Goal: Book appointment/travel/reservation

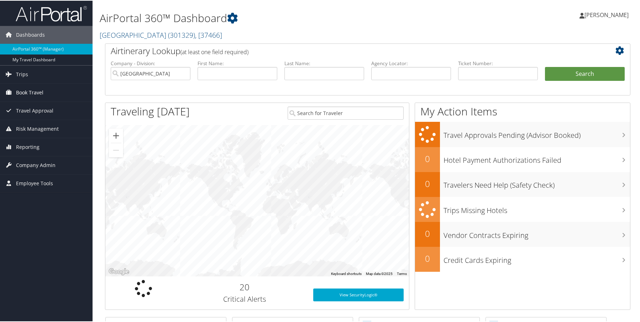
click at [18, 89] on span "Book Travel" at bounding box center [29, 92] width 27 height 18
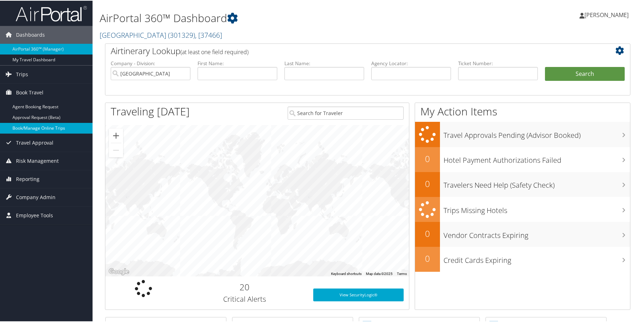
click at [26, 126] on link "Book/Manage Online Trips" at bounding box center [46, 127] width 93 height 11
